Goal: Task Accomplishment & Management: Complete application form

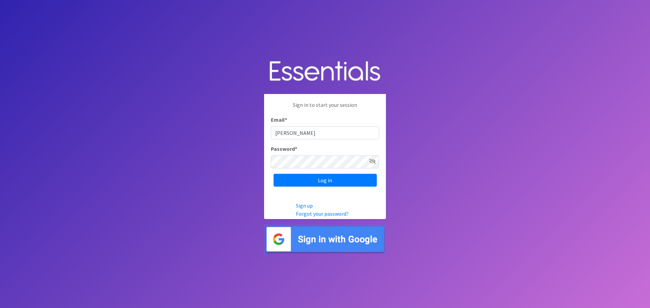
type input "[PERSON_NAME][EMAIL_ADDRESS][DOMAIN_NAME]"
click at [274, 174] on input "Log in" at bounding box center [325, 180] width 103 height 13
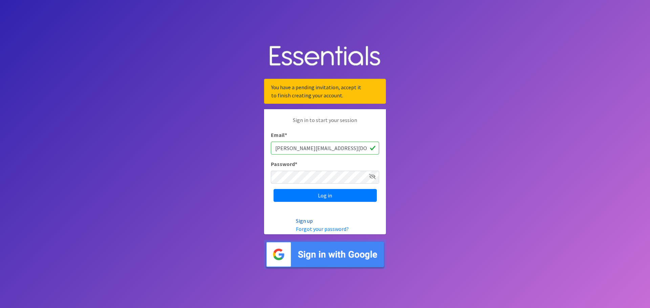
click at [301, 221] on link "Sign up" at bounding box center [304, 221] width 17 height 7
click at [311, 121] on p "Sign in to start your session" at bounding box center [325, 123] width 108 height 15
